Goal: Find specific page/section: Find specific page/section

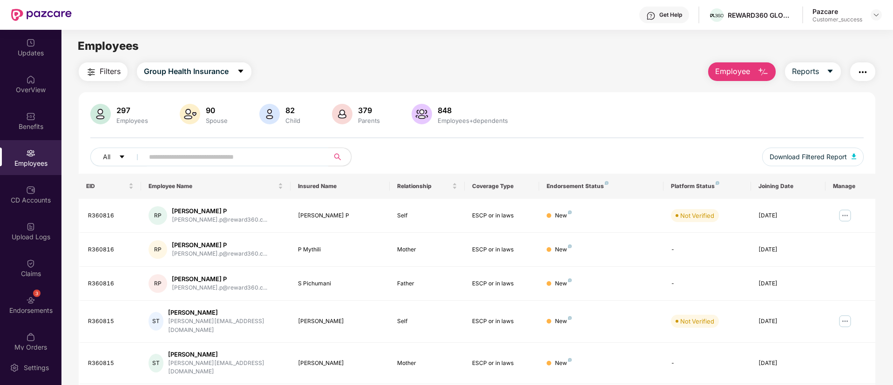
click at [662, 14] on div "Get Help" at bounding box center [670, 14] width 23 height 7
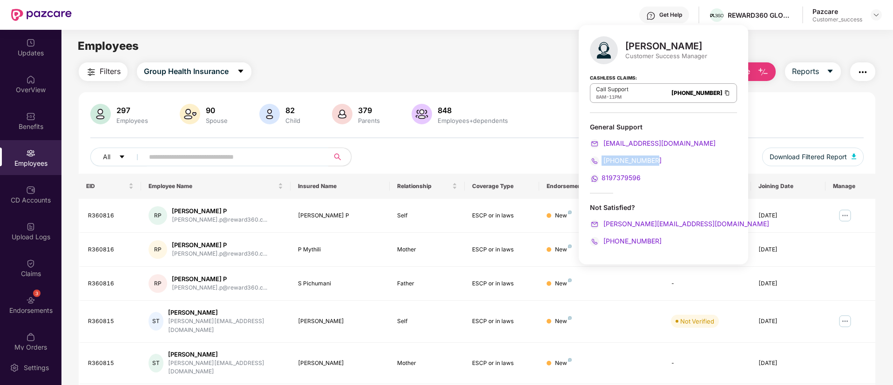
drag, startPoint x: 660, startPoint y: 156, endPoint x: 601, endPoint y: 156, distance: 59.1
click at [601, 156] on div "080-3783-4753" at bounding box center [663, 160] width 147 height 10
click at [727, 93] on img at bounding box center [726, 93] width 7 height 8
click at [726, 91] on img at bounding box center [726, 93] width 7 height 8
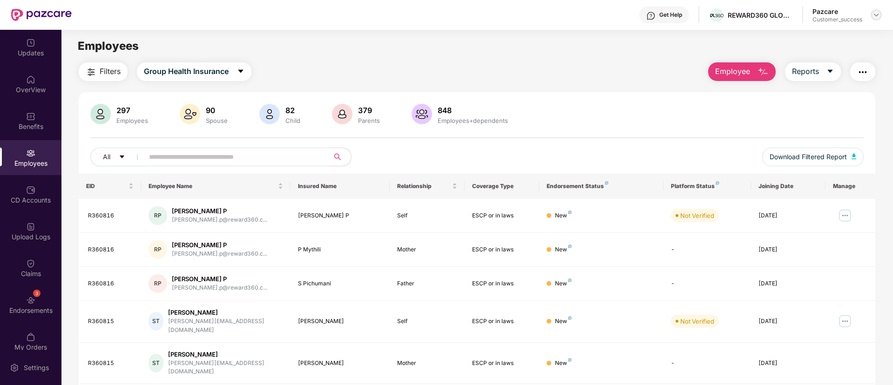
click at [878, 14] on img at bounding box center [875, 14] width 7 height 7
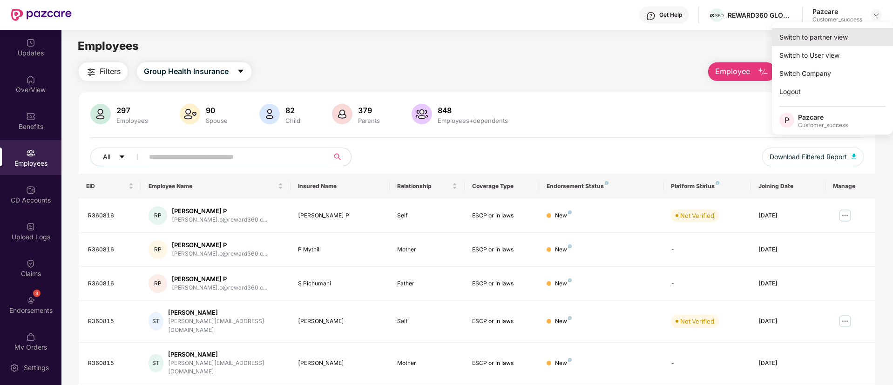
click at [824, 37] on div "Switch to partner view" at bounding box center [832, 37] width 121 height 18
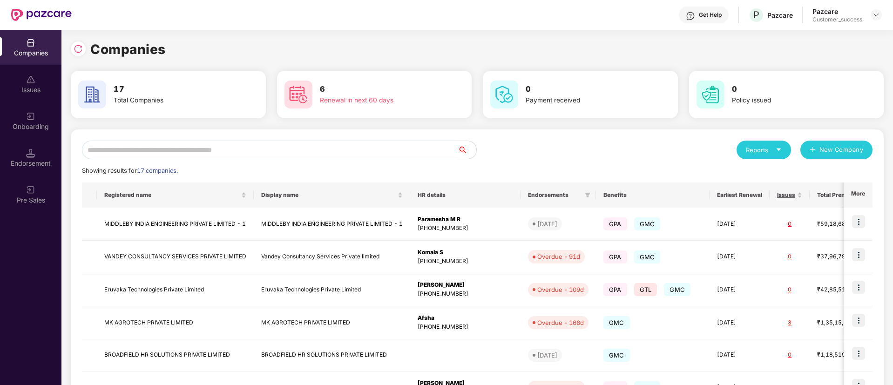
click at [261, 149] on input "text" at bounding box center [270, 150] width 376 height 19
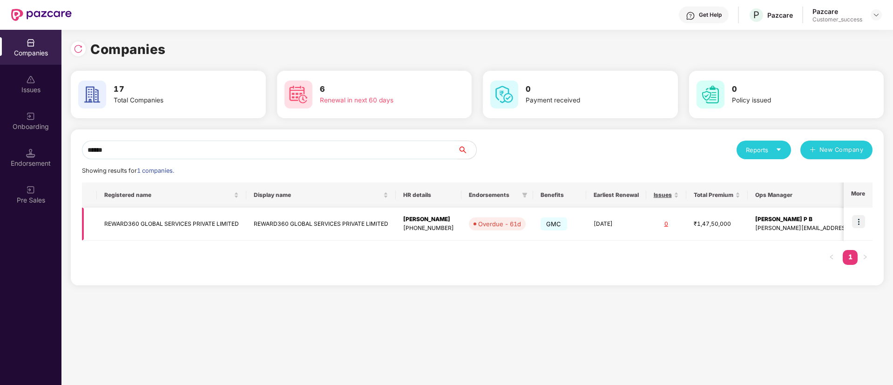
type input "******"
click at [209, 221] on td "REWARD360 GLOBAL SERVICES PRIVATE LIMITED" at bounding box center [171, 224] width 149 height 33
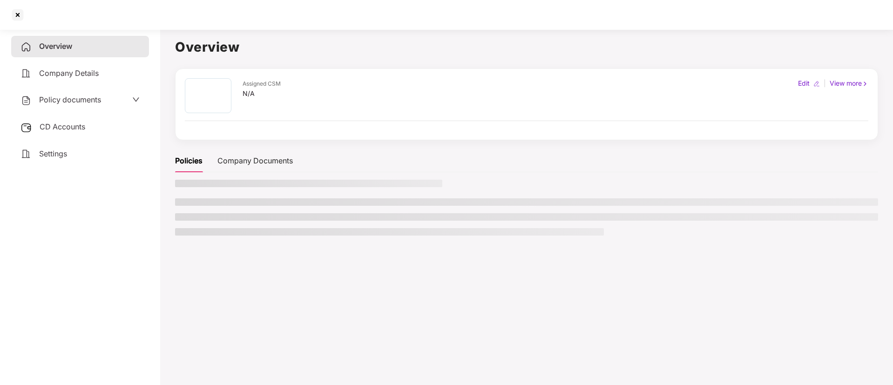
click at [209, 221] on ul at bounding box center [526, 216] width 703 height 37
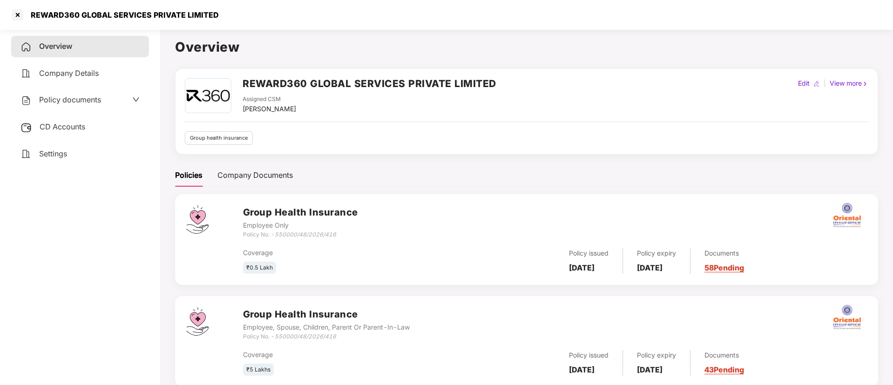
click at [102, 108] on div "Policy documents" at bounding box center [80, 99] width 138 height 21
click at [90, 100] on span "Policy documents" at bounding box center [70, 99] width 62 height 9
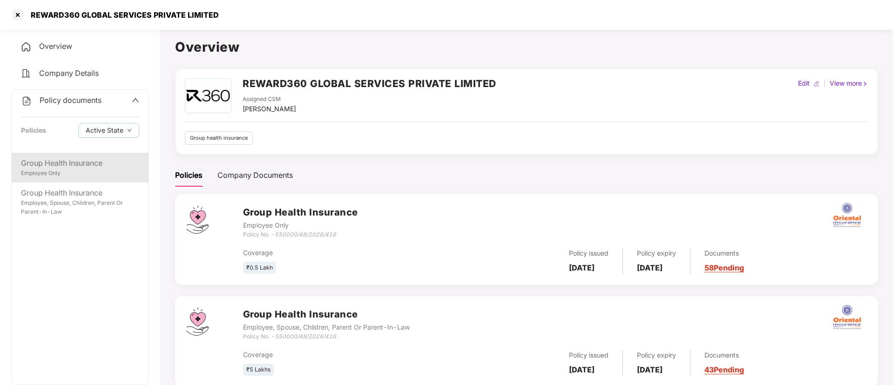
click at [75, 161] on div "Group Health Insurance" at bounding box center [80, 163] width 118 height 12
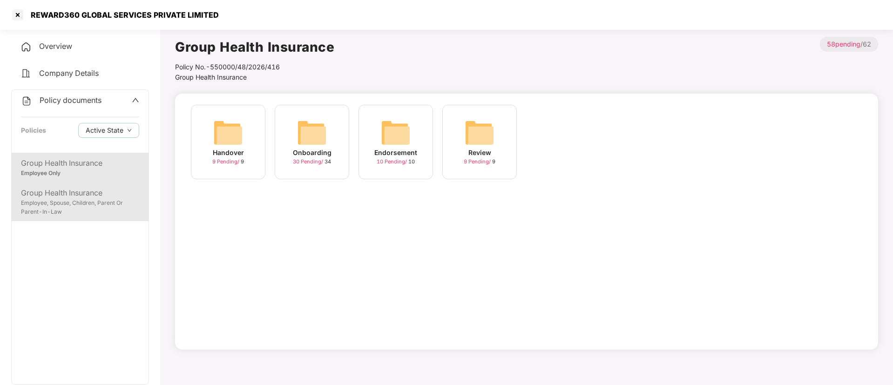
click at [44, 194] on div "Group Health Insurance" at bounding box center [80, 193] width 118 height 12
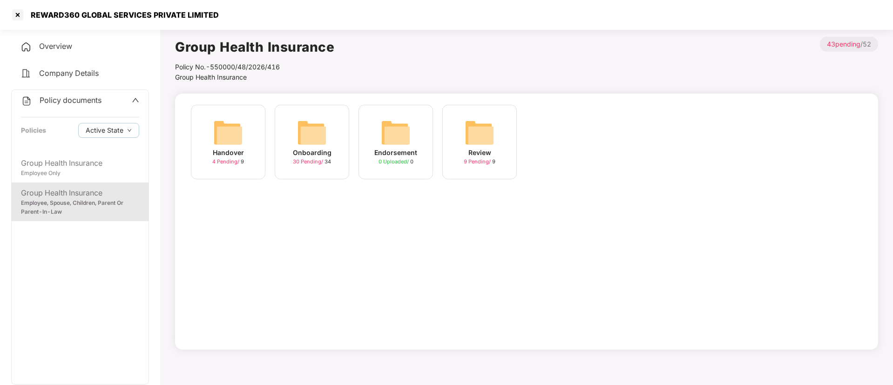
click at [300, 135] on img at bounding box center [312, 133] width 30 height 30
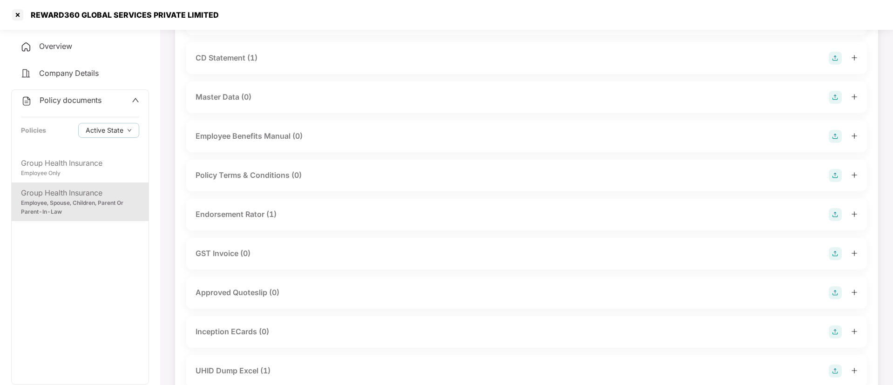
scroll to position [141, 0]
click at [103, 163] on div "Group Health Insurance" at bounding box center [80, 163] width 118 height 12
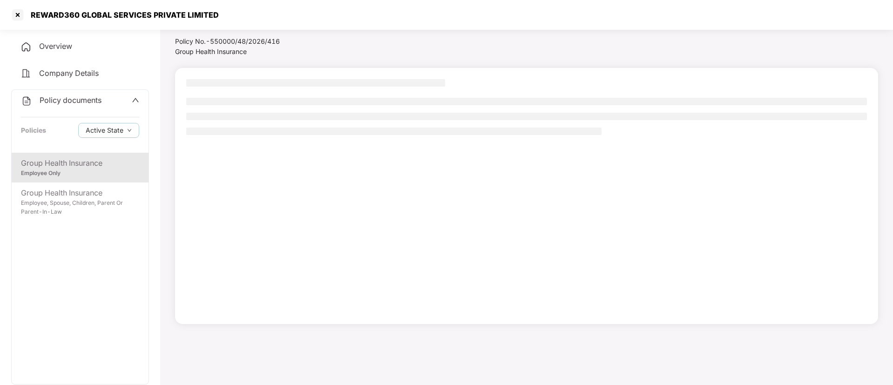
scroll to position [26, 0]
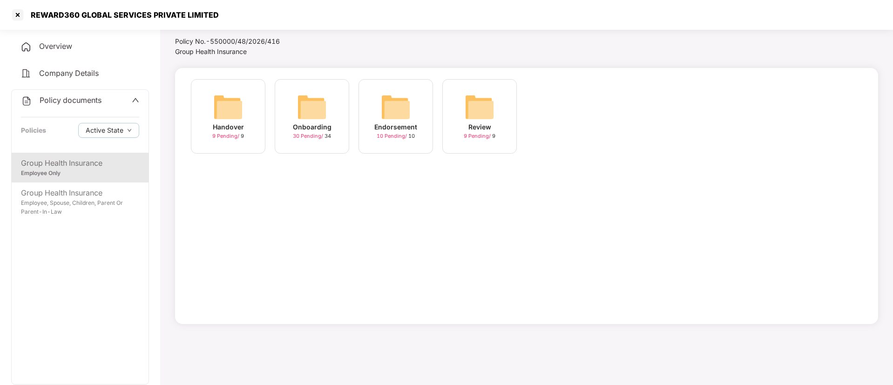
click at [301, 136] on span "30 Pending /" at bounding box center [309, 136] width 32 height 7
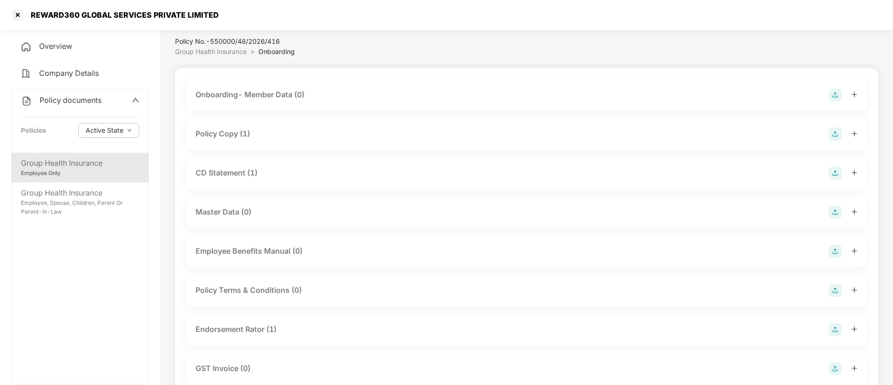
scroll to position [141, 0]
